Goal: Information Seeking & Learning: Understand process/instructions

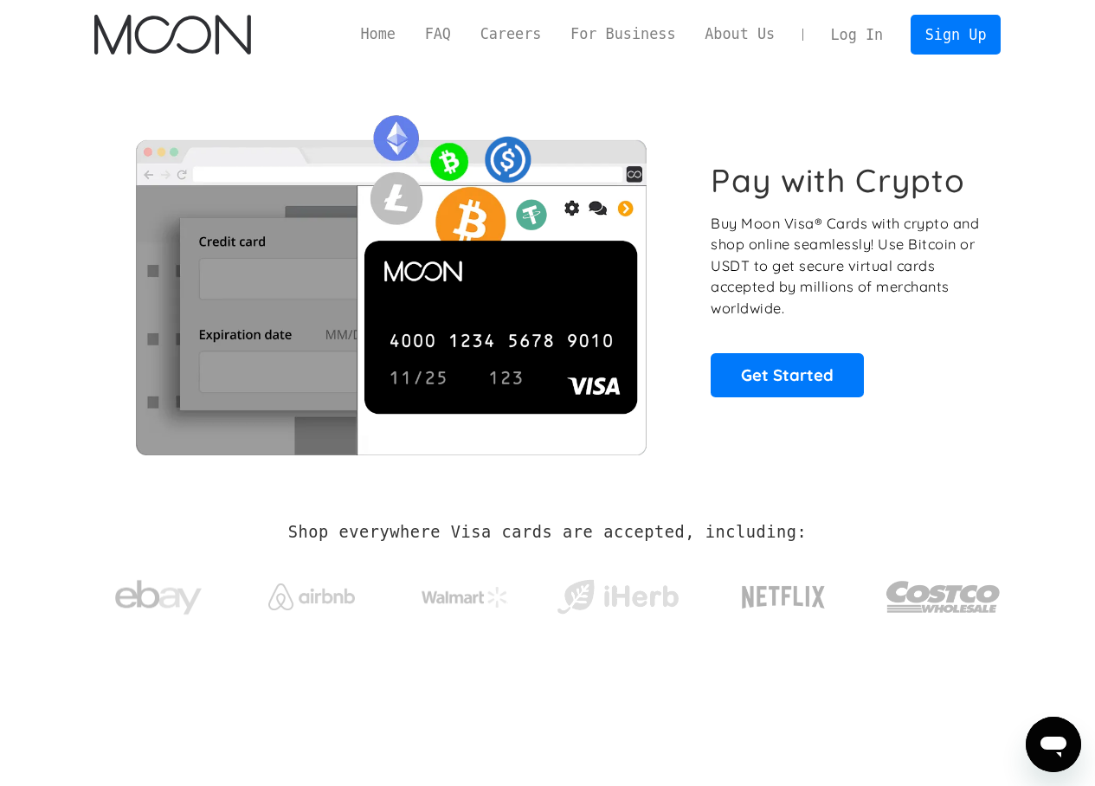
click at [663, 136] on img at bounding box center [390, 278] width 593 height 351
click at [428, 43] on link "FAQ" at bounding box center [437, 34] width 55 height 22
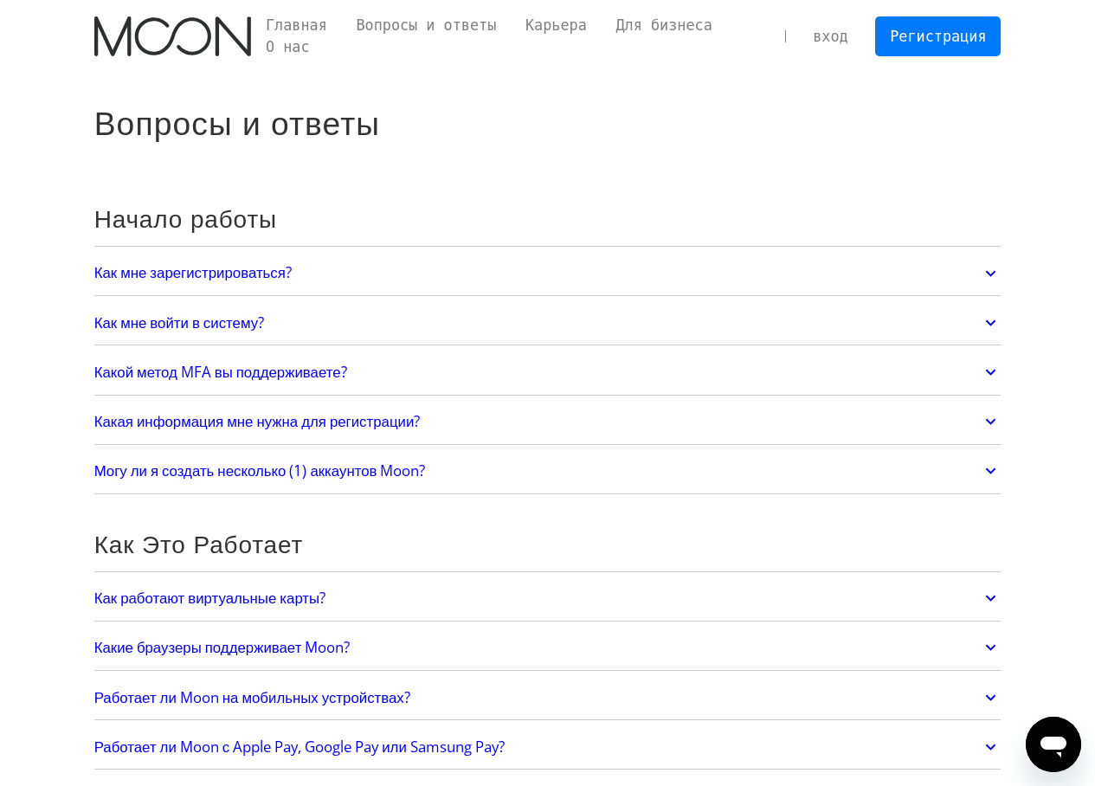
click at [603, 209] on h2 "Начало работы" at bounding box center [547, 218] width 907 height 29
click at [292, 266] on ya-tr-span "Как мне зарегистрироваться?" at bounding box center [192, 272] width 197 height 20
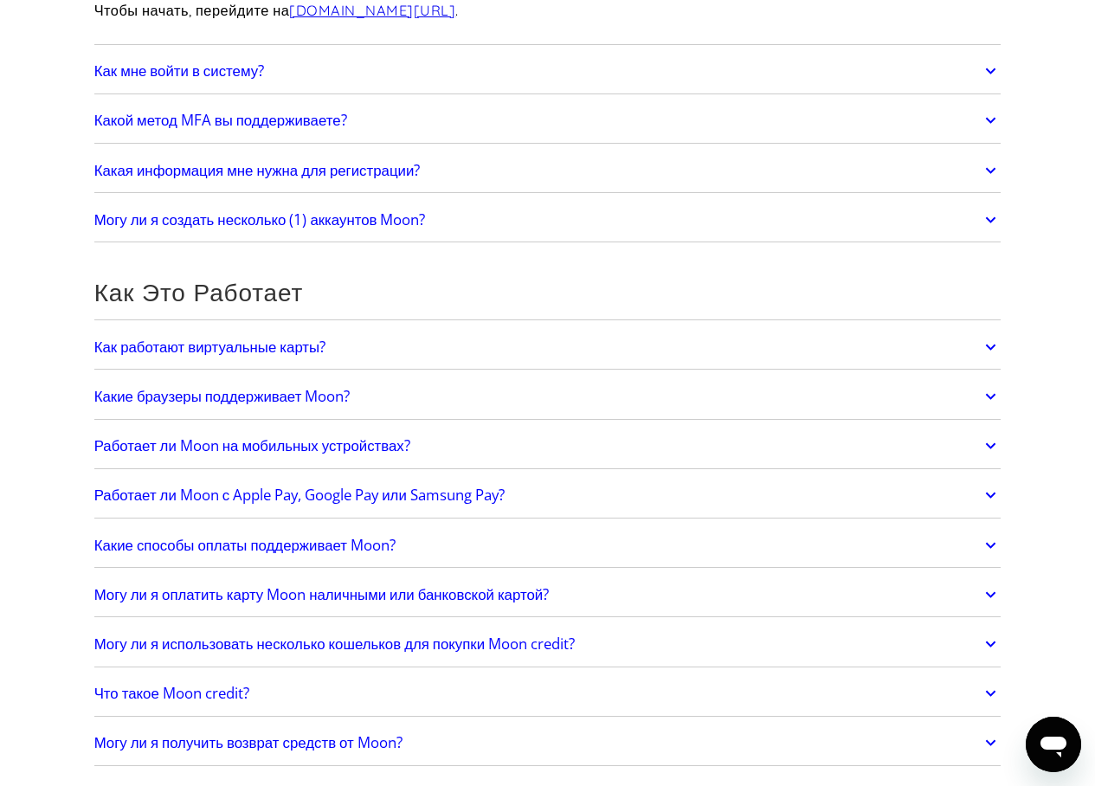
scroll to position [354, 0]
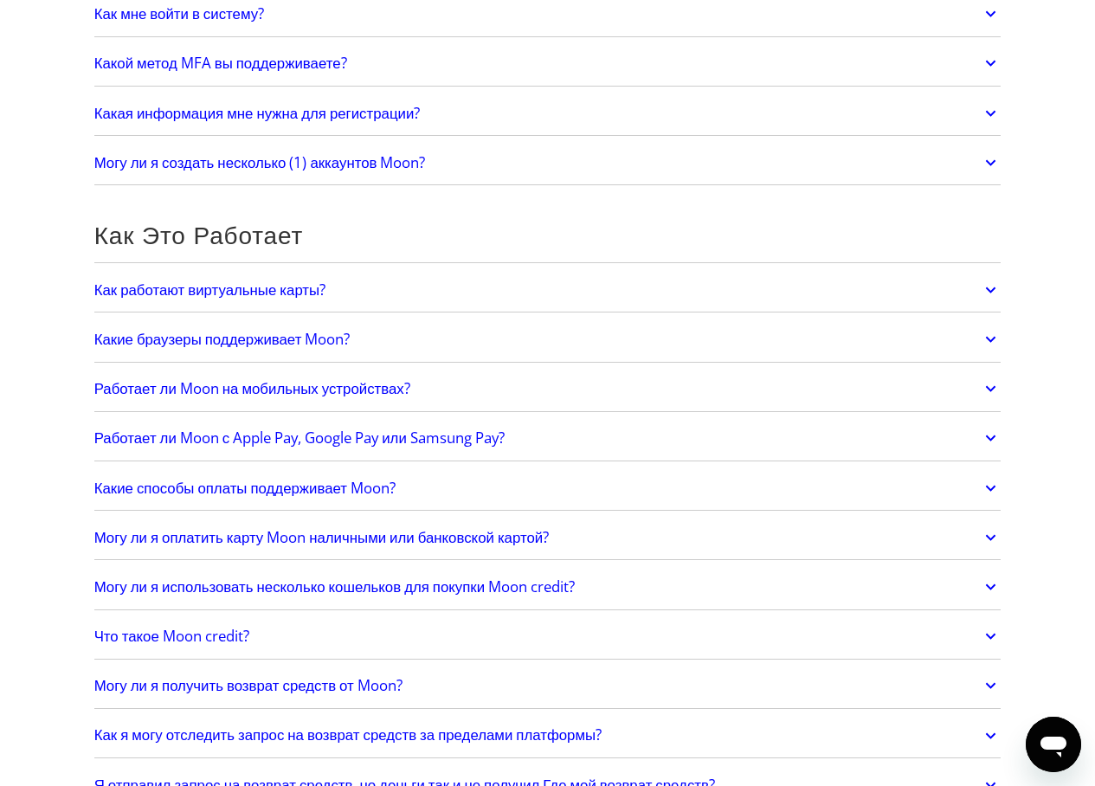
click at [276, 292] on ya-tr-span "Как работают виртуальные карты?" at bounding box center [210, 290] width 232 height 20
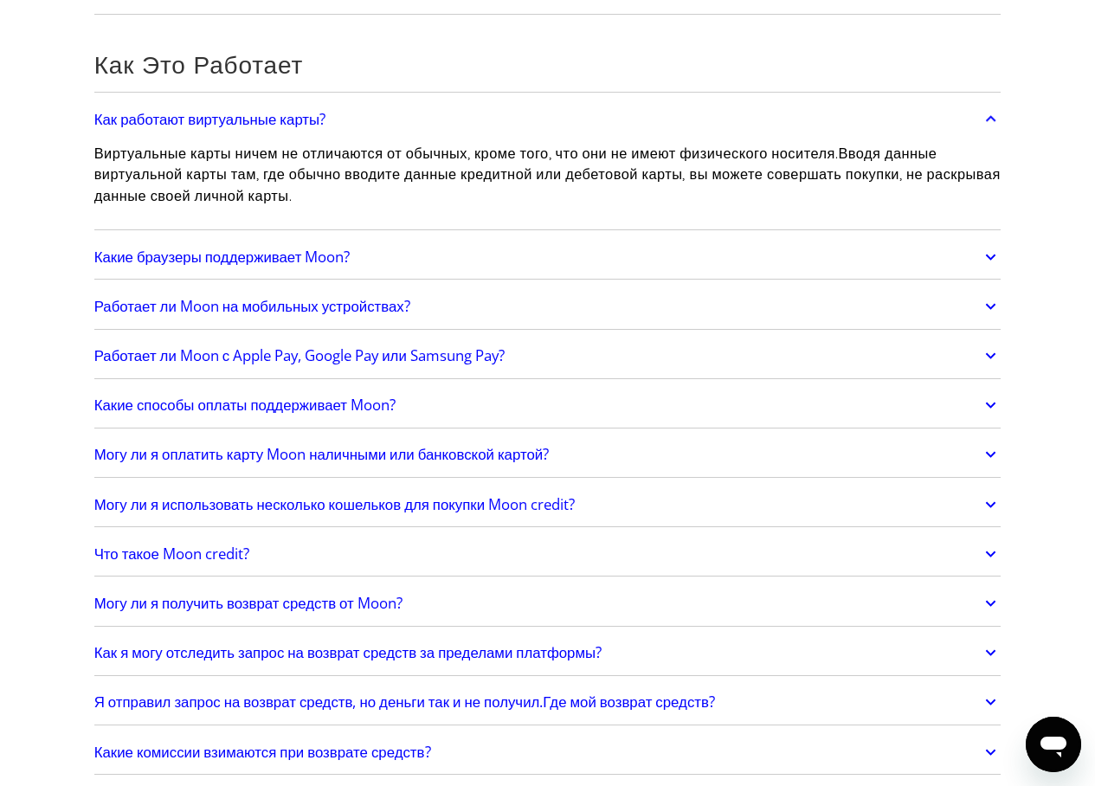
scroll to position [545, 0]
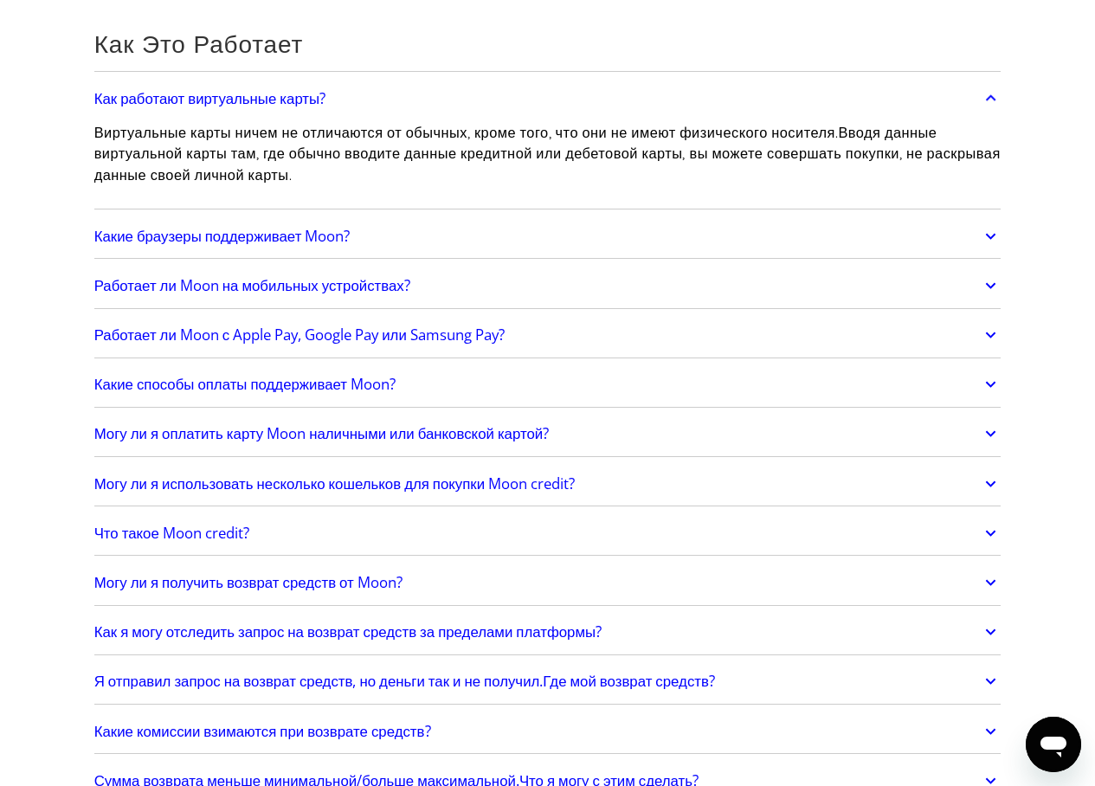
click at [451, 345] on link "Работает ли Moon с Apple Pay, Google Pay или Samsung Pay?" at bounding box center [547, 335] width 907 height 36
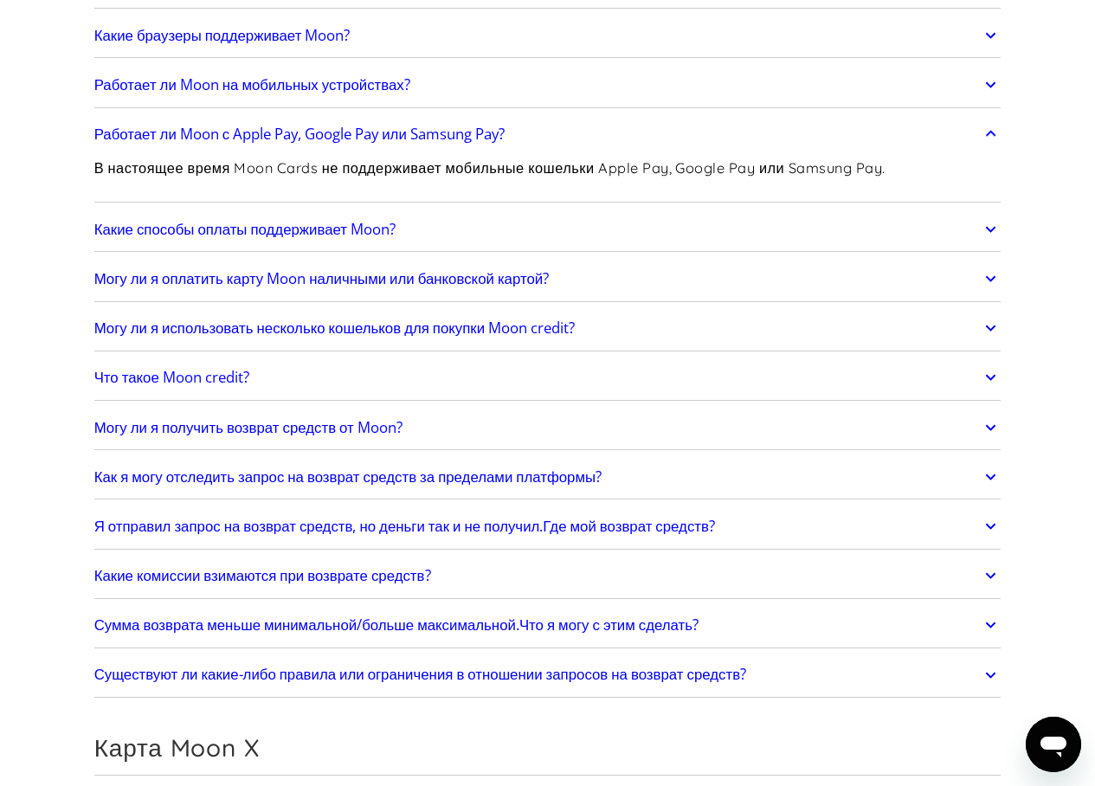
scroll to position [736, 0]
